Goal: Information Seeking & Learning: Learn about a topic

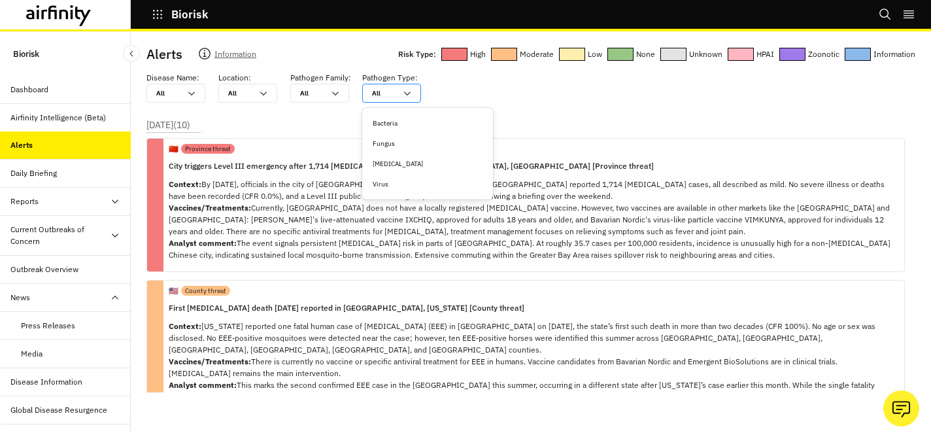
click at [383, 99] on div at bounding box center [384, 93] width 24 height 12
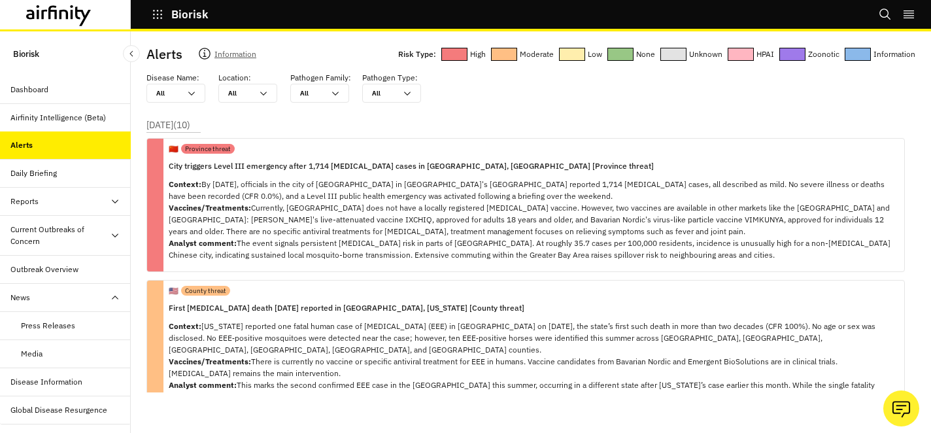
click at [512, 99] on div "Disease Name : All All Location : All All Pathogen Family : All All Pathogen Ty…" at bounding box center [530, 87] width 769 height 31
click at [78, 116] on div "Airfinity Intelligence (Beta)" at bounding box center [57, 118] width 95 height 12
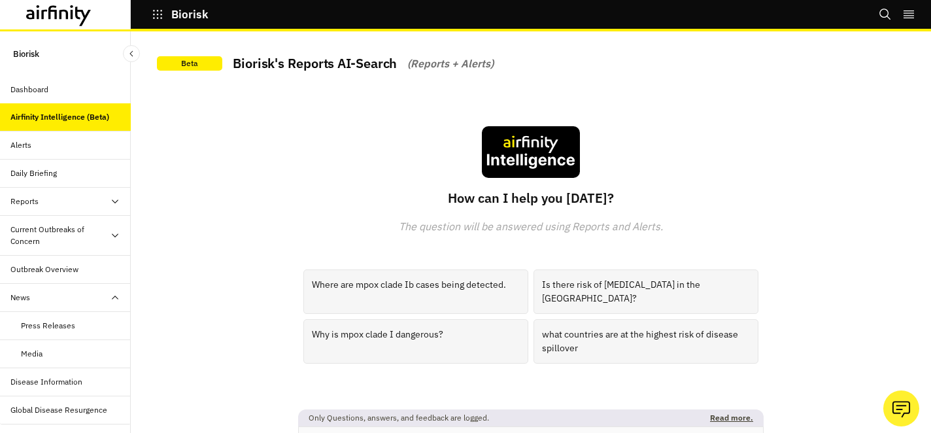
click at [68, 141] on div "Alerts" at bounding box center [70, 145] width 120 height 12
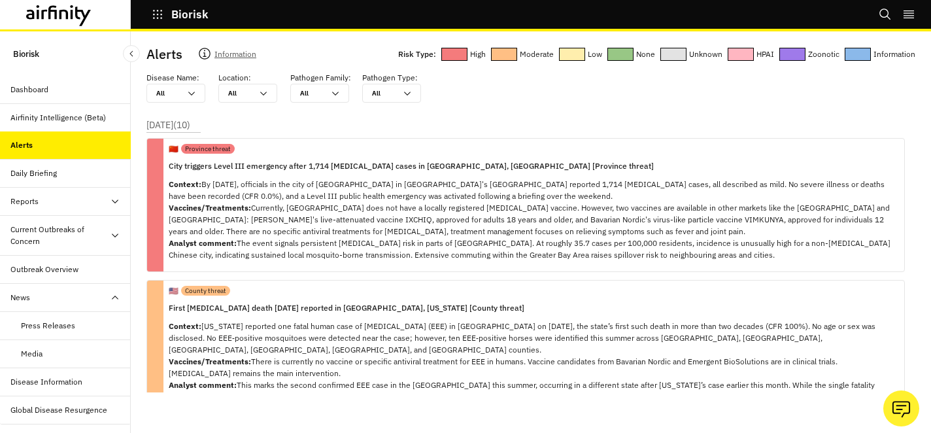
scroll to position [60, 0]
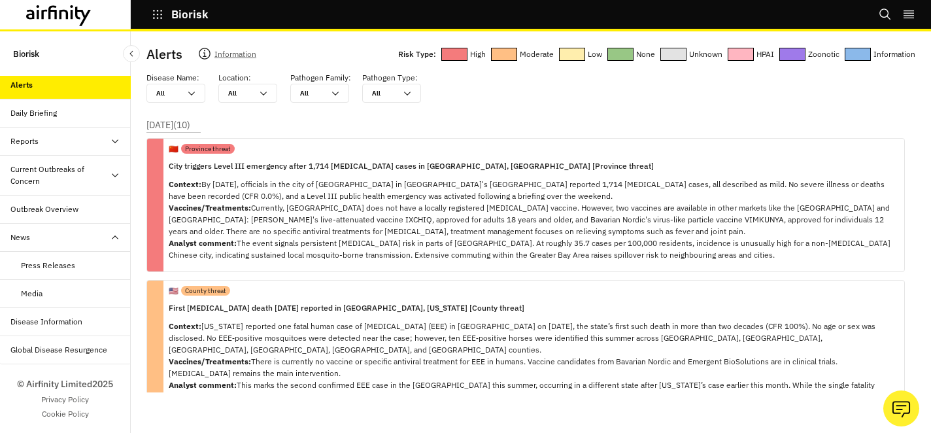
click at [89, 175] on div "Current Outbreaks of Concern" at bounding box center [59, 175] width 99 height 24
click at [71, 212] on div "[MEDICAL_DATA]" at bounding box center [52, 209] width 62 height 12
